Goal: Transaction & Acquisition: Purchase product/service

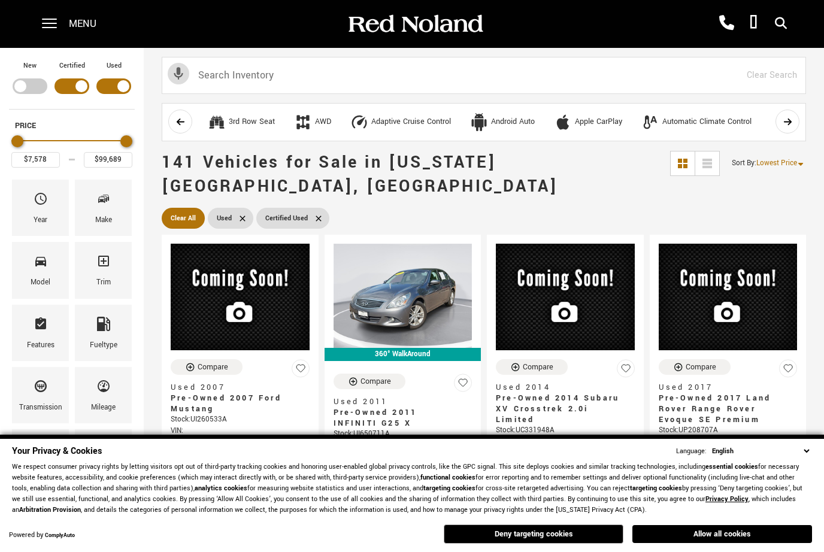
click at [48, 266] on div "Model" at bounding box center [40, 270] width 57 height 56
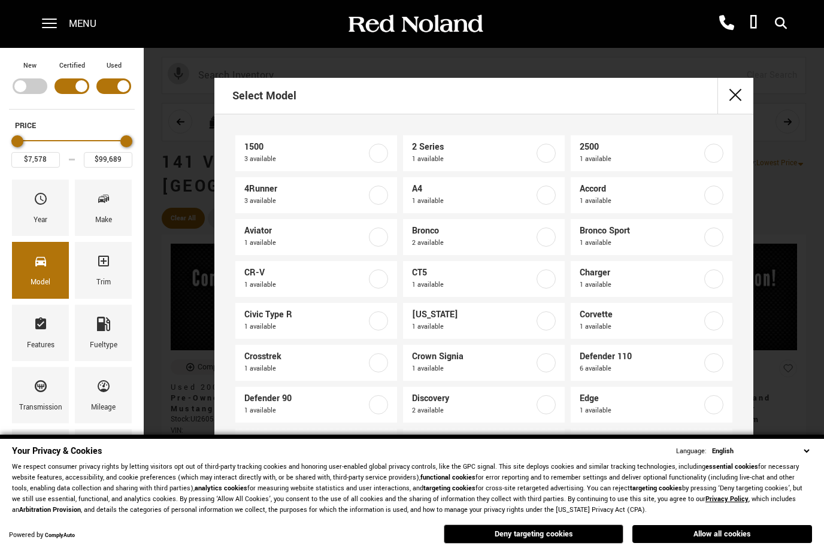
click at [664, 323] on span "1 available" at bounding box center [641, 327] width 122 height 12
type input "$62,189"
checkbox input "true"
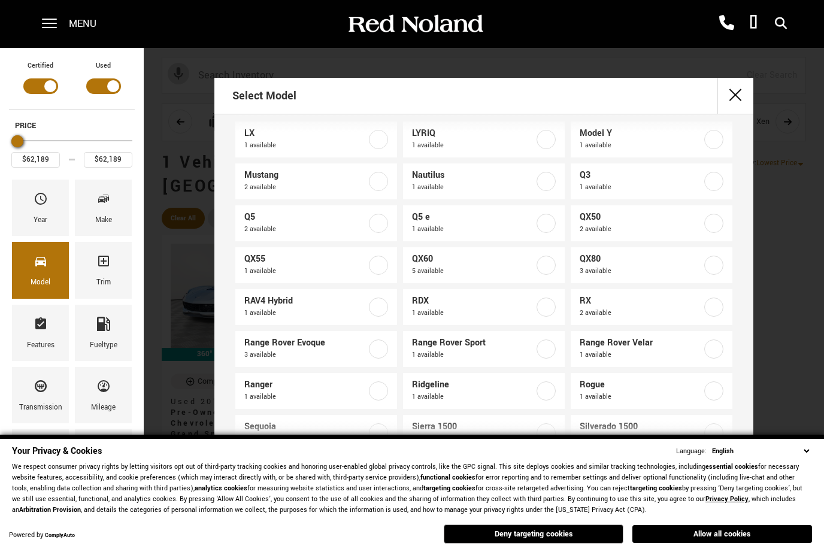
click at [743, 540] on button "Allow all cookies" at bounding box center [722, 534] width 180 height 18
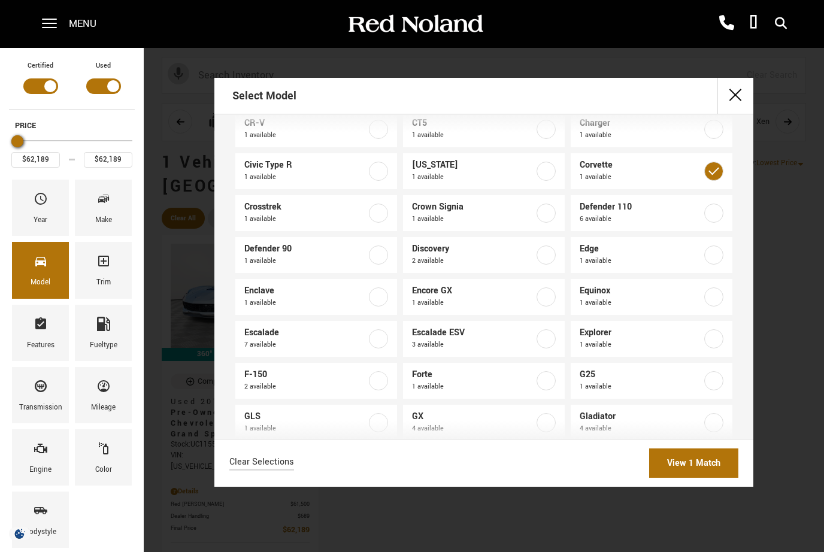
click at [729, 478] on link "View 1 Match" at bounding box center [693, 463] width 89 height 29
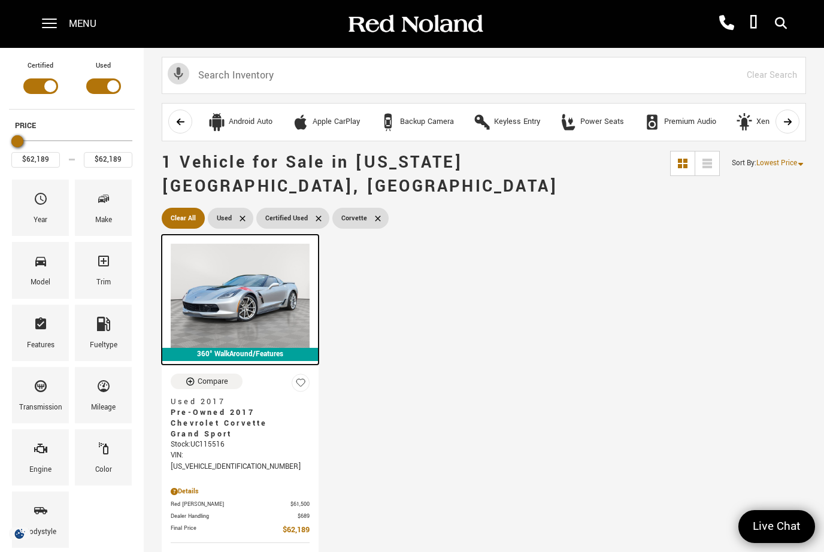
click at [277, 271] on img at bounding box center [240, 296] width 139 height 104
click at [266, 283] on img at bounding box center [240, 296] width 139 height 104
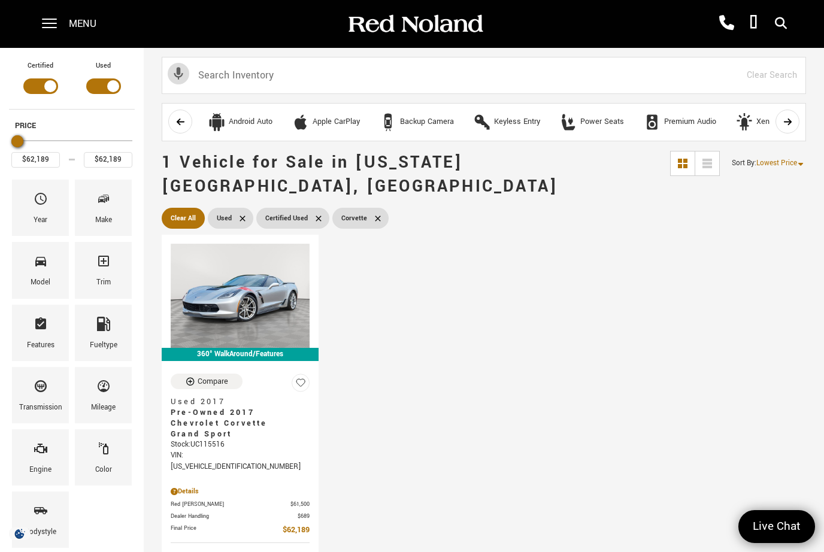
click at [246, 407] on span "Pre-Owned 2017 Chevrolet Corvette Grand Sport" at bounding box center [236, 423] width 130 height 32
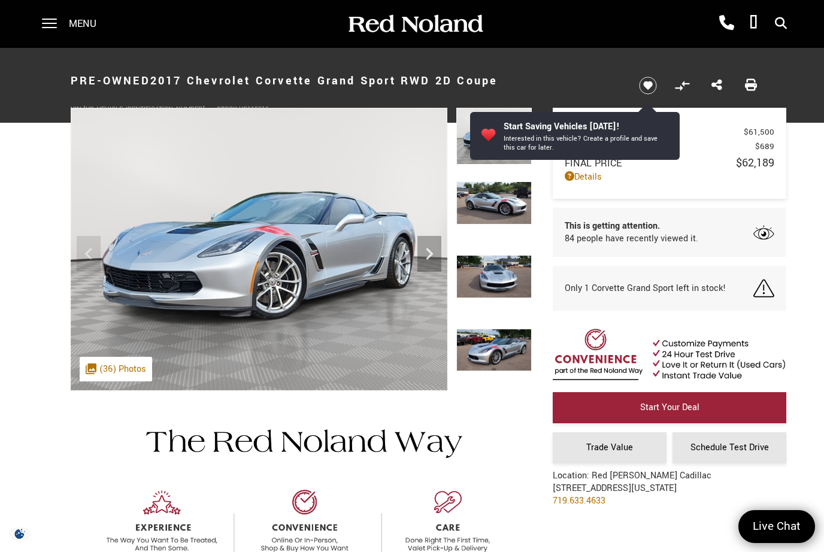
click at [306, 262] on img at bounding box center [259, 249] width 377 height 283
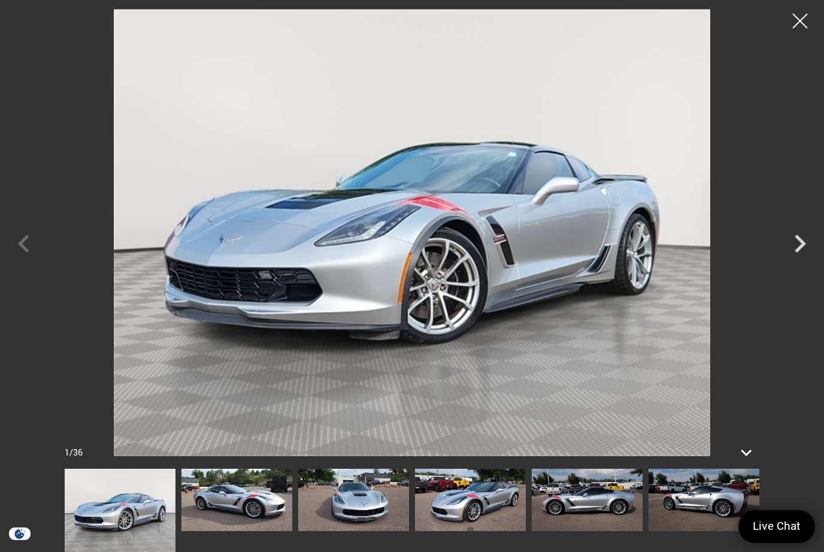
click at [795, 250] on icon "Next" at bounding box center [800, 244] width 36 height 36
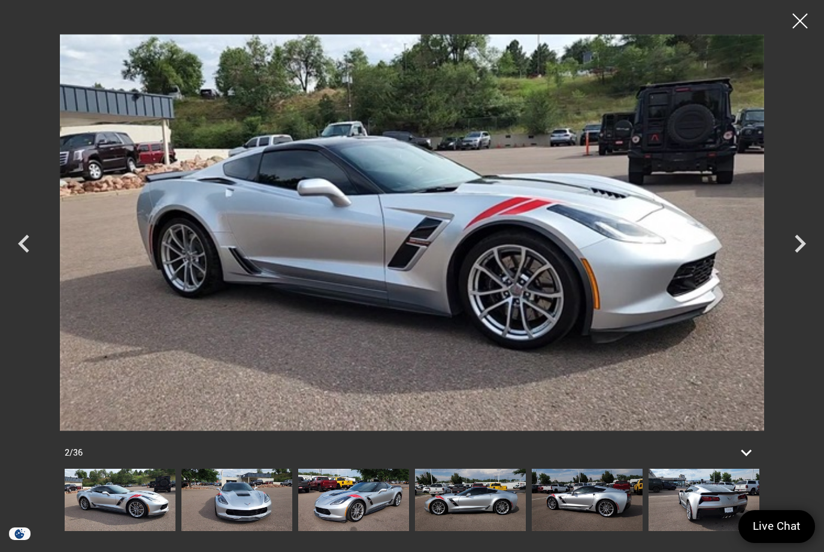
click at [799, 249] on icon "Next" at bounding box center [800, 244] width 11 height 18
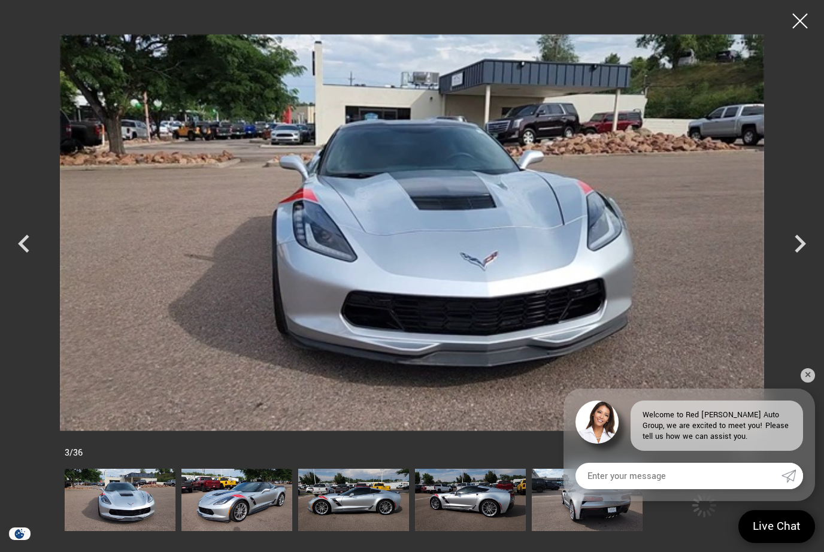
click at [799, 249] on icon "Next" at bounding box center [800, 244] width 11 height 18
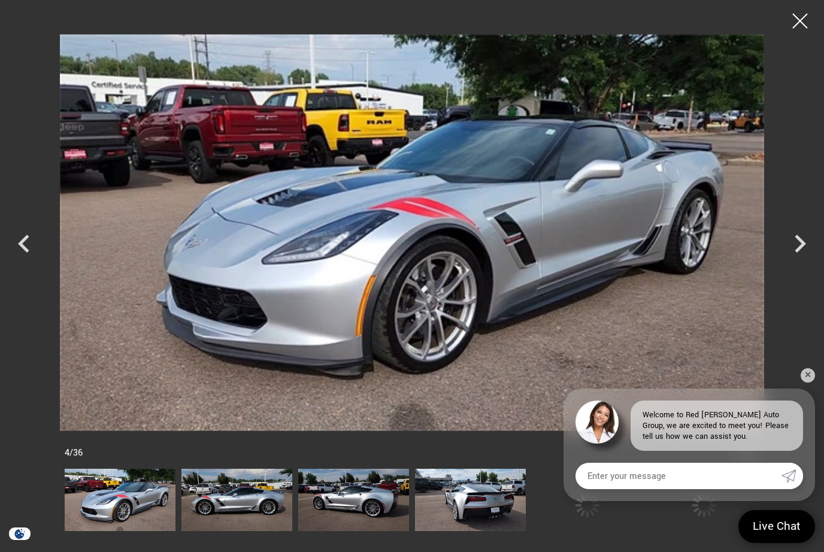
click at [803, 247] on icon "Next" at bounding box center [800, 244] width 11 height 18
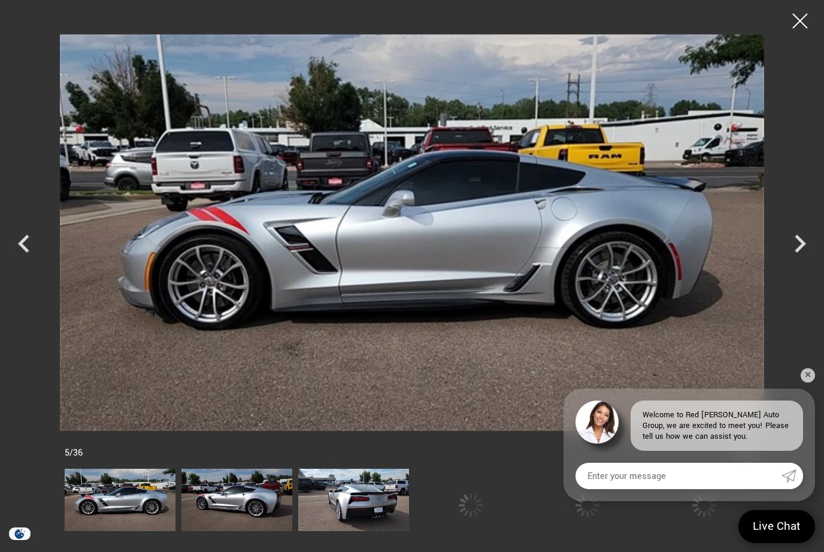
click at [802, 249] on icon "Next" at bounding box center [800, 244] width 36 height 36
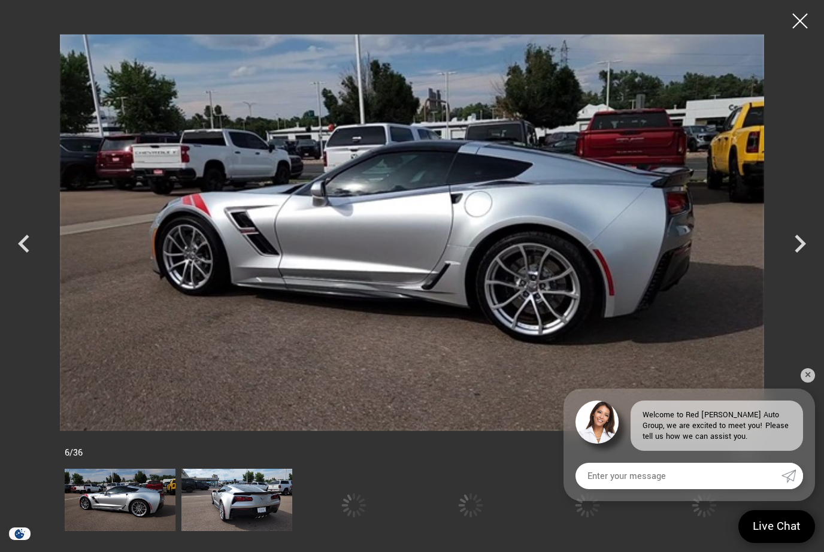
click at [801, 250] on icon "Next" at bounding box center [800, 244] width 36 height 36
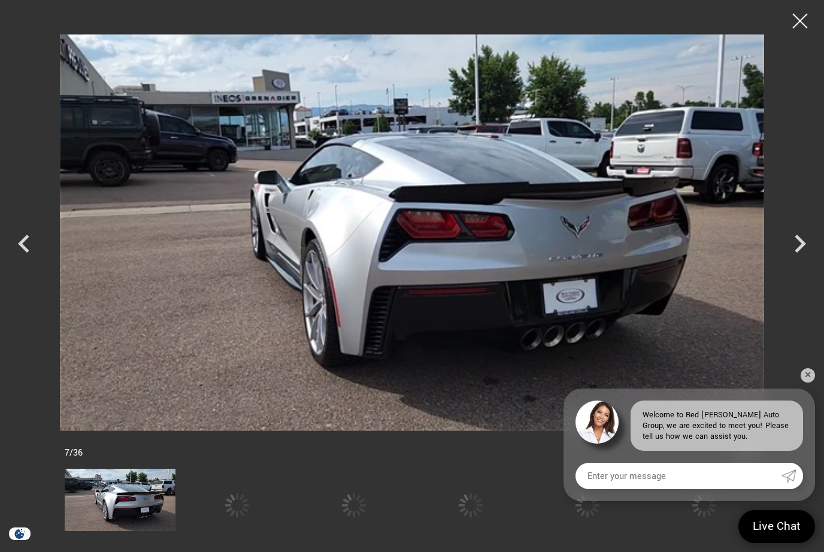
click at [798, 251] on icon "Next" at bounding box center [800, 244] width 11 height 18
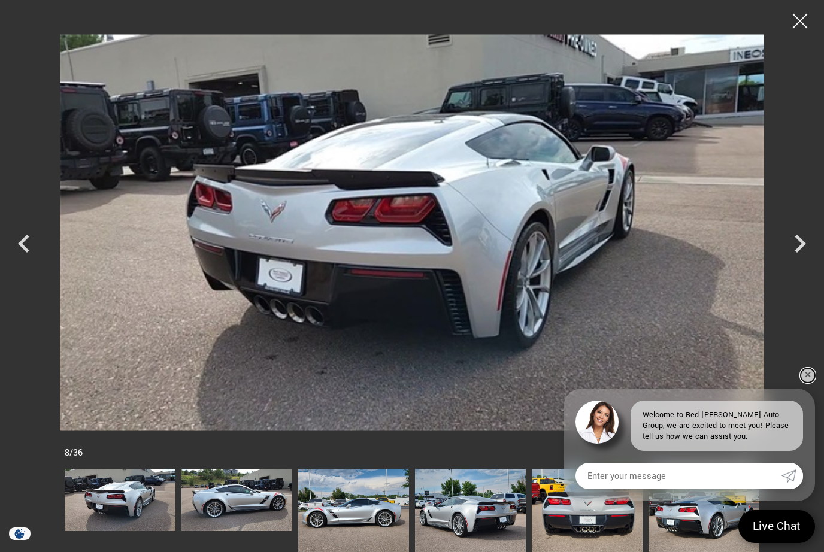
click at [807, 368] on link "✕" at bounding box center [808, 375] width 14 height 14
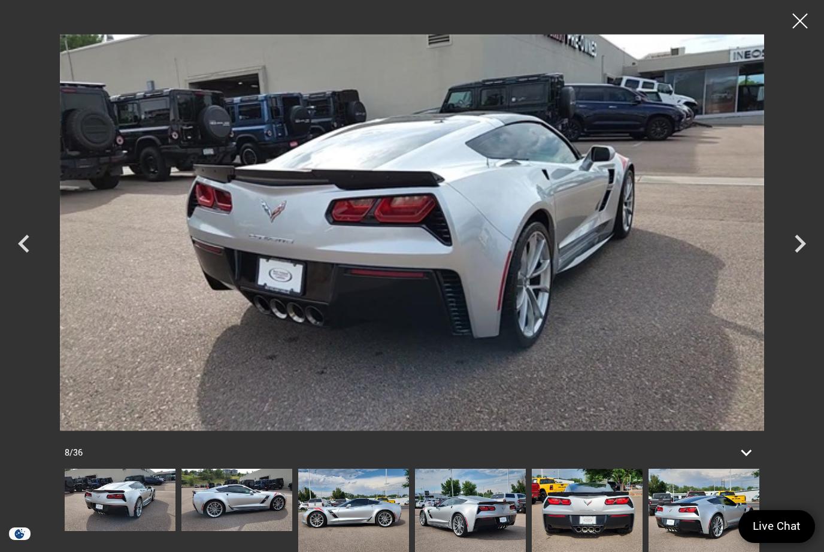
click at [802, 240] on icon "Next" at bounding box center [800, 244] width 11 height 18
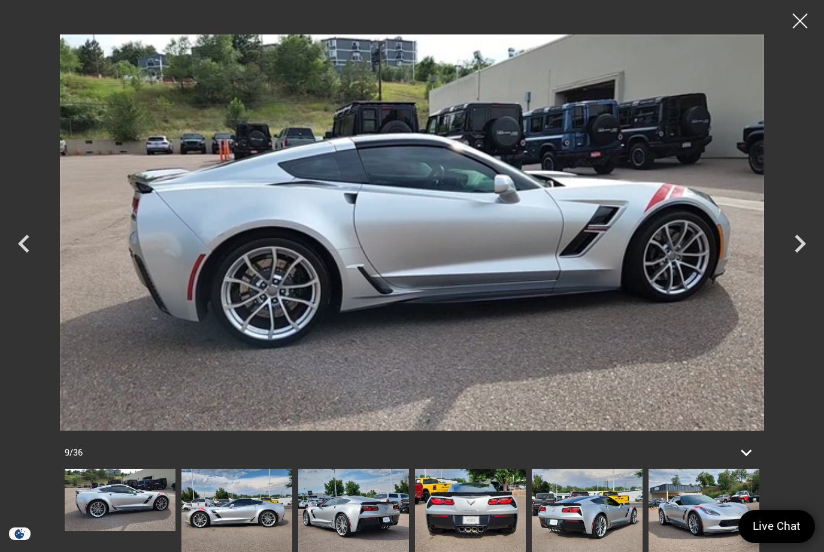
click at [801, 245] on icon "Next" at bounding box center [800, 244] width 11 height 18
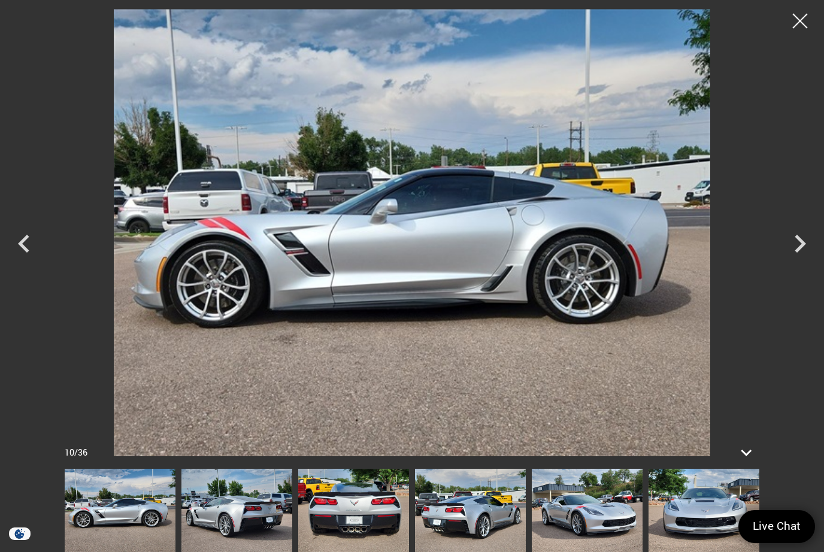
click at [801, 244] on icon "Next" at bounding box center [800, 244] width 36 height 36
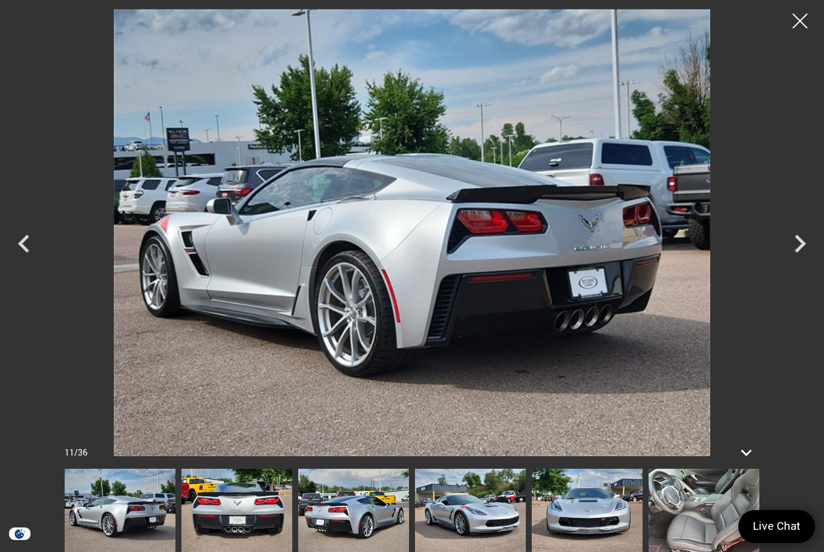
click at [803, 244] on icon "Next" at bounding box center [800, 244] width 11 height 18
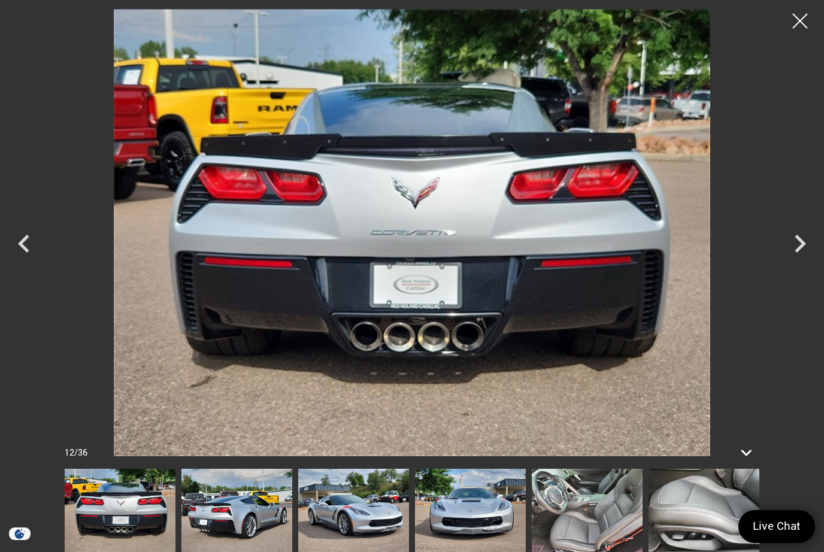
click at [801, 244] on icon "Next" at bounding box center [800, 244] width 36 height 36
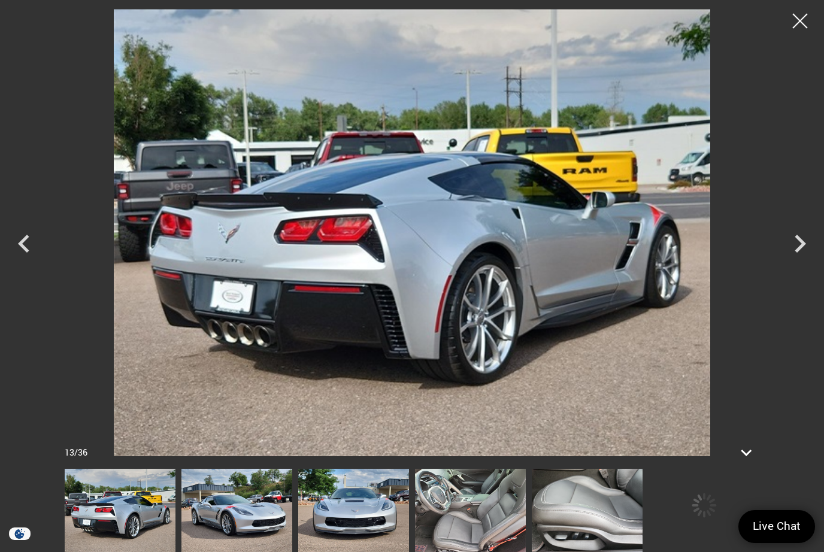
click at [801, 244] on icon "Next" at bounding box center [800, 244] width 36 height 36
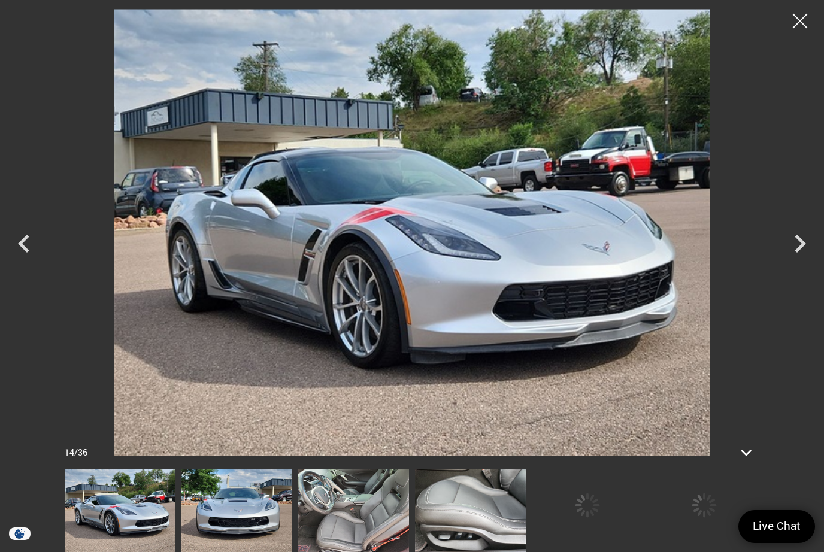
click at [801, 245] on icon "Next" at bounding box center [800, 244] width 11 height 18
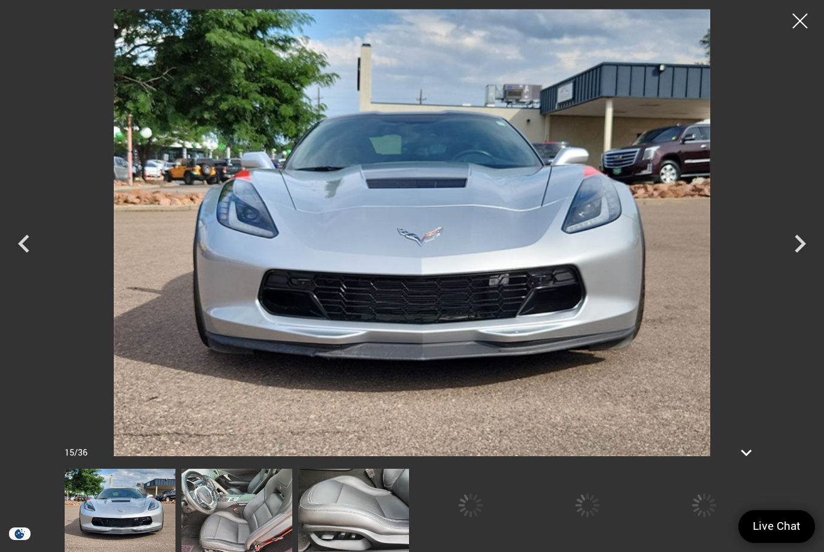
click at [800, 248] on icon "Next" at bounding box center [800, 244] width 11 height 18
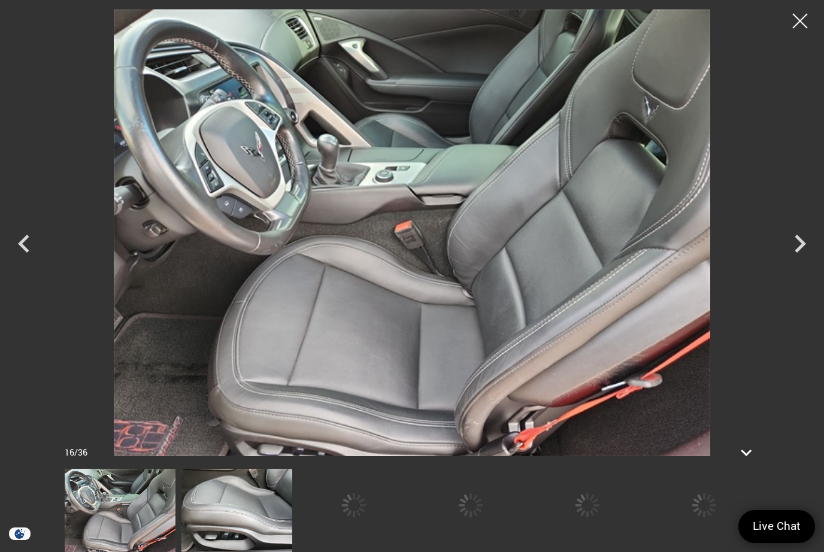
click at [798, 249] on icon "Next" at bounding box center [800, 244] width 11 height 18
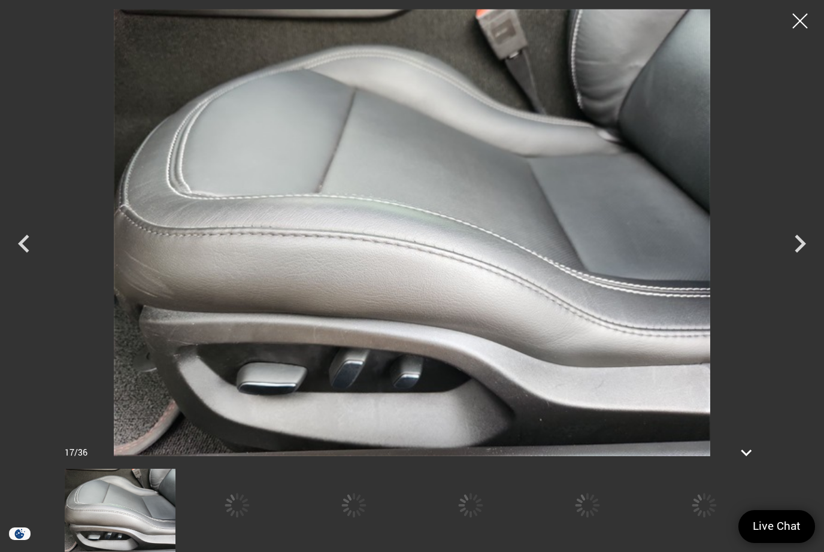
click at [797, 249] on icon "Next" at bounding box center [800, 244] width 11 height 18
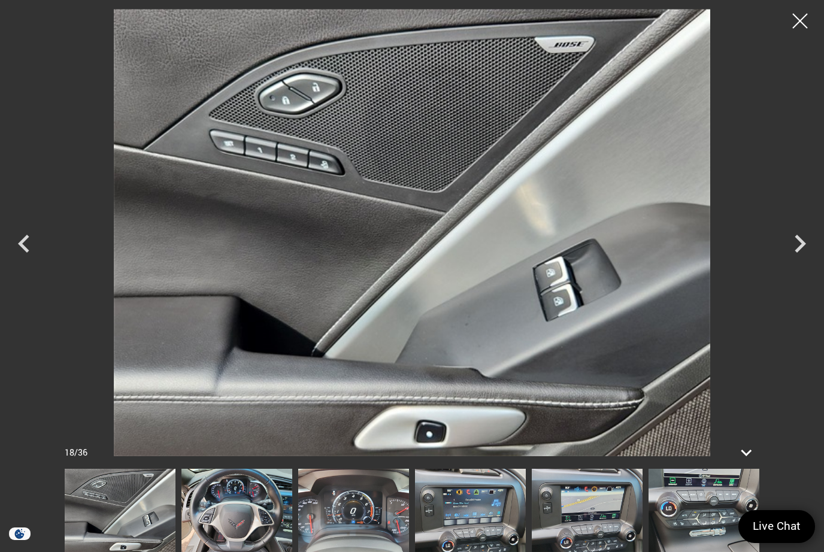
click at [804, 242] on icon "Next" at bounding box center [800, 244] width 11 height 18
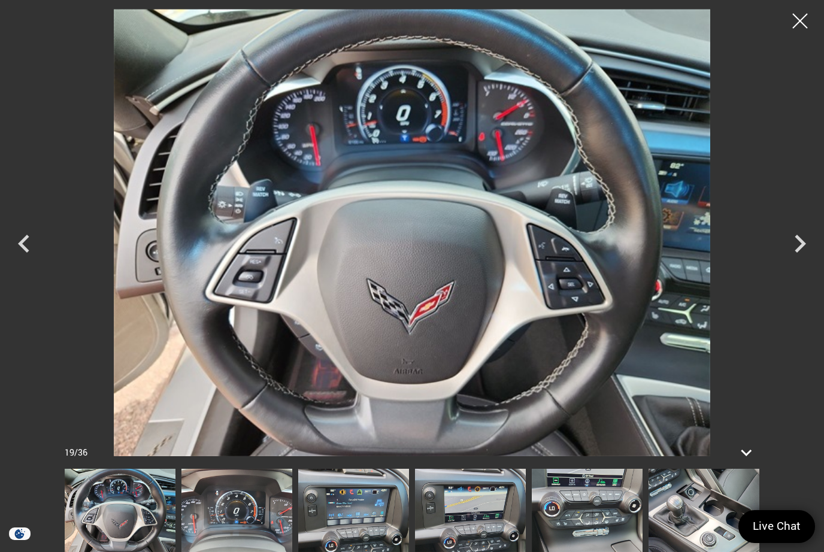
click at [801, 246] on icon "Next" at bounding box center [800, 244] width 11 height 18
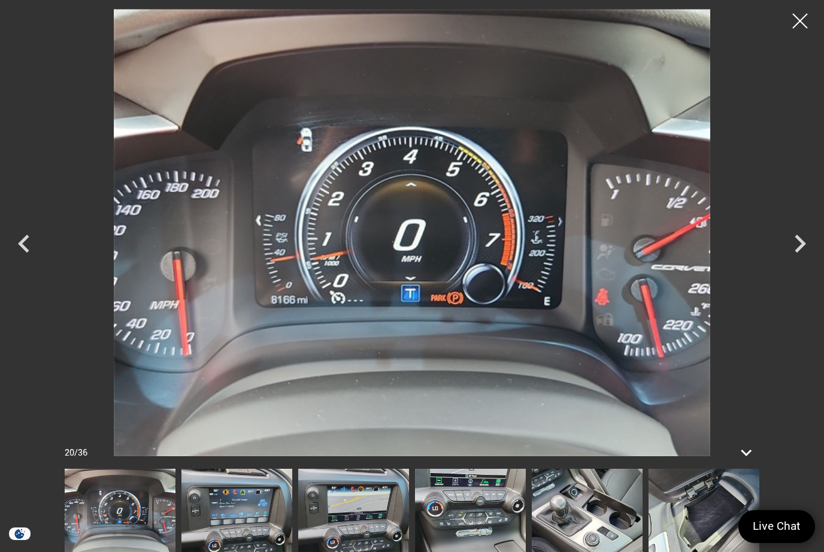
click at [798, 250] on icon "Next" at bounding box center [800, 244] width 11 height 18
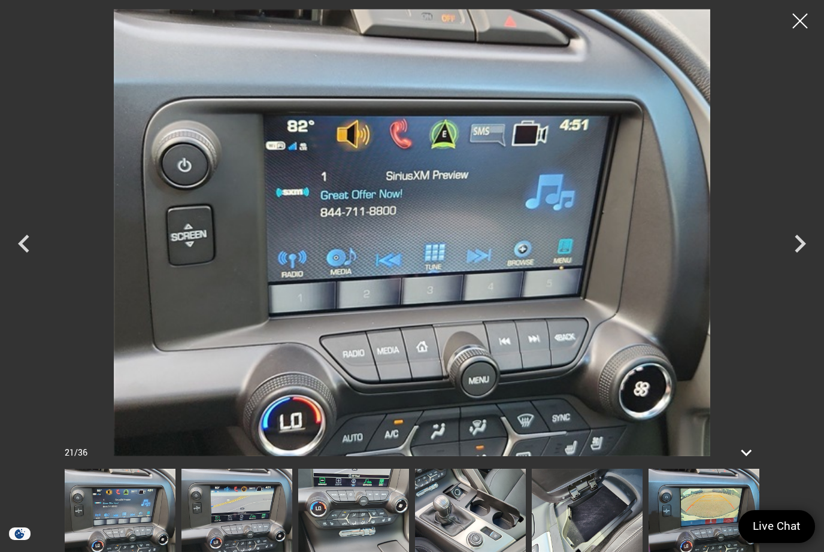
click at [797, 250] on icon "Next" at bounding box center [800, 244] width 11 height 18
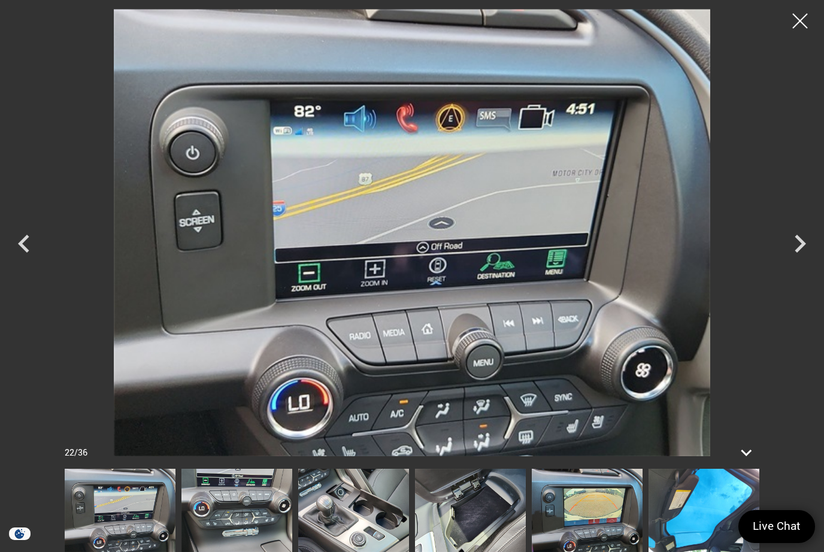
click at [797, 252] on icon "Next" at bounding box center [800, 244] width 11 height 18
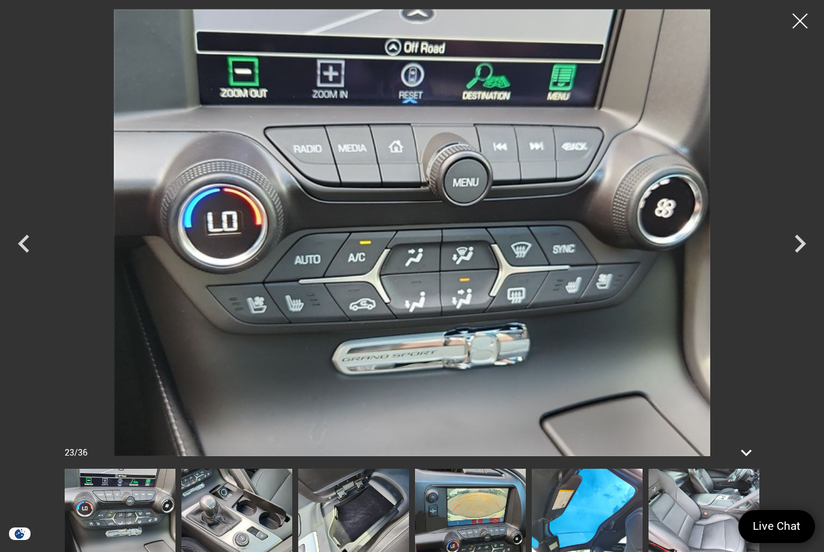
click at [794, 250] on icon "Next" at bounding box center [800, 244] width 36 height 36
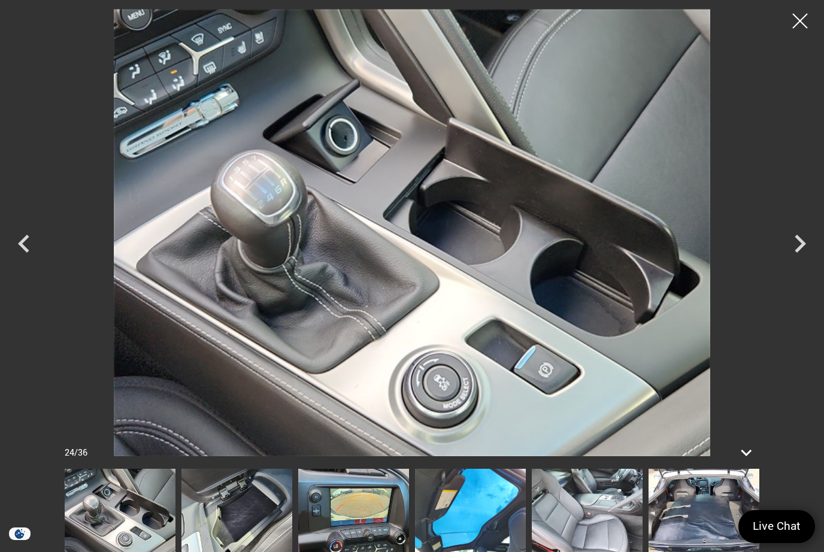
click at [797, 21] on div at bounding box center [800, 21] width 30 height 30
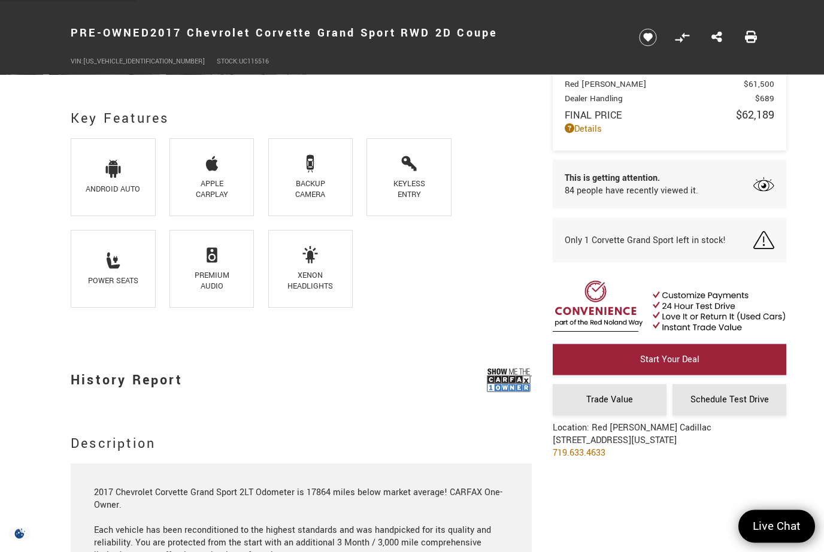
click at [514, 387] on img at bounding box center [509, 381] width 45 height 30
